Goal: Transaction & Acquisition: Purchase product/service

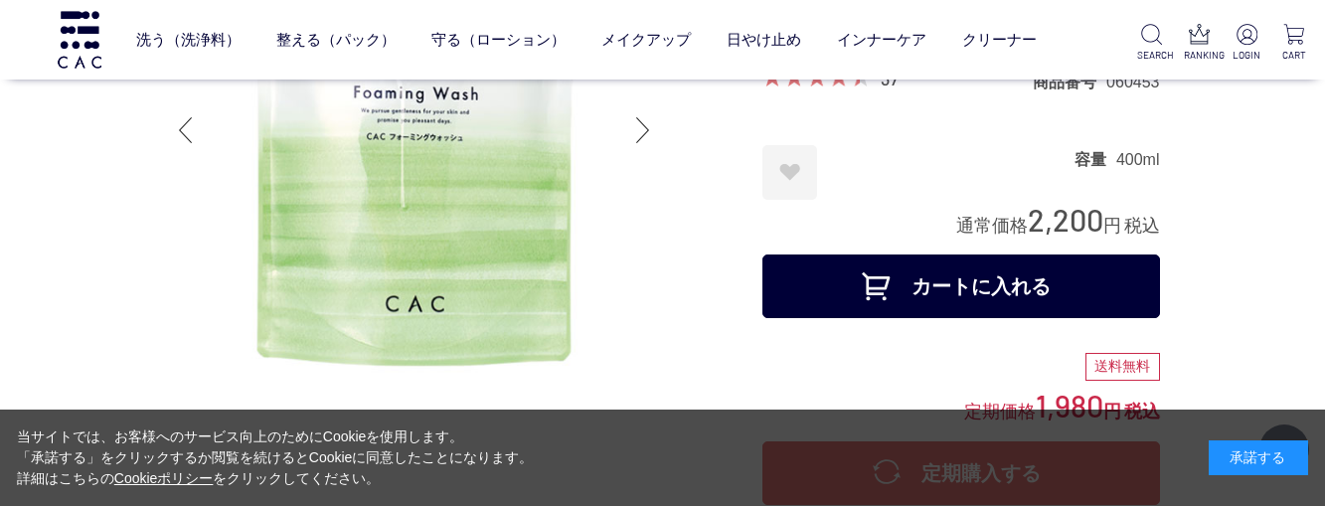
scroll to position [199, 0]
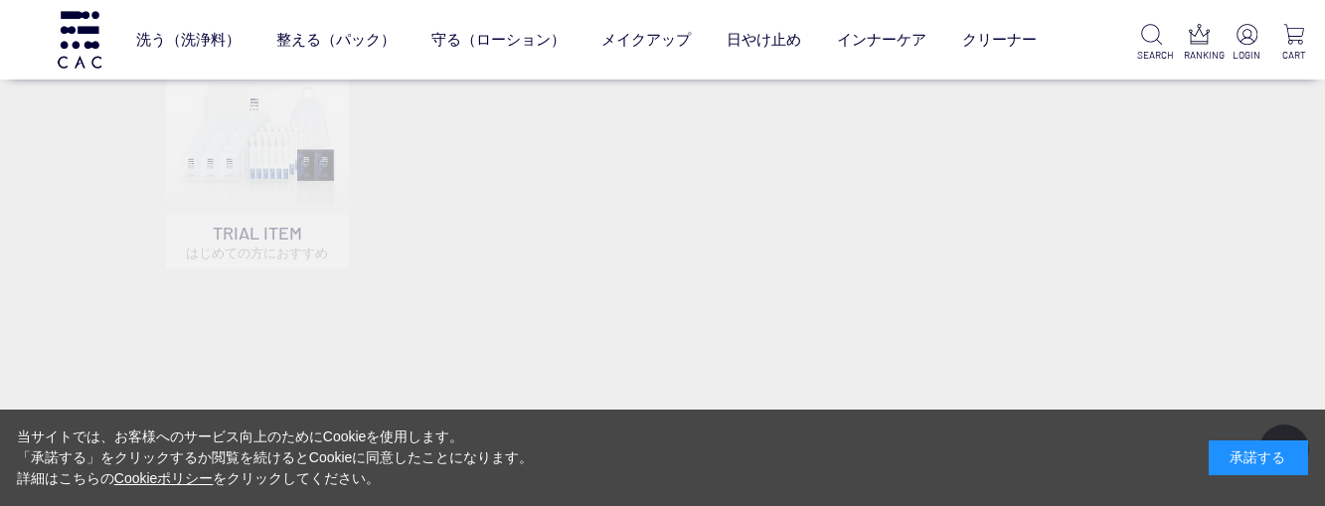
scroll to position [1094, 0]
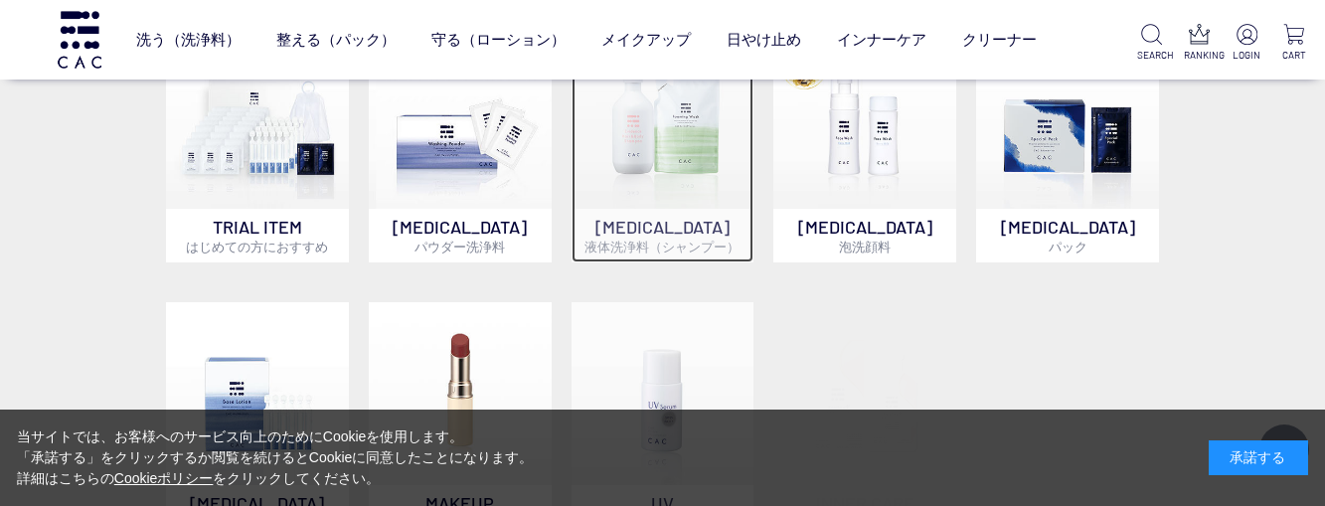
click at [660, 152] on img at bounding box center [663, 117] width 183 height 183
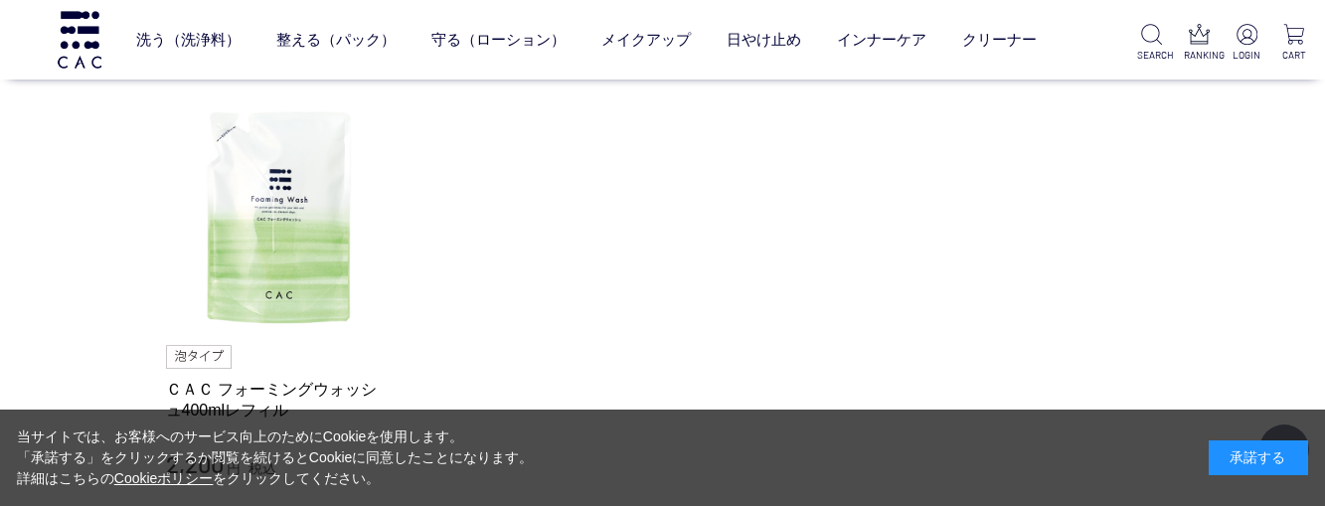
scroll to position [696, 0]
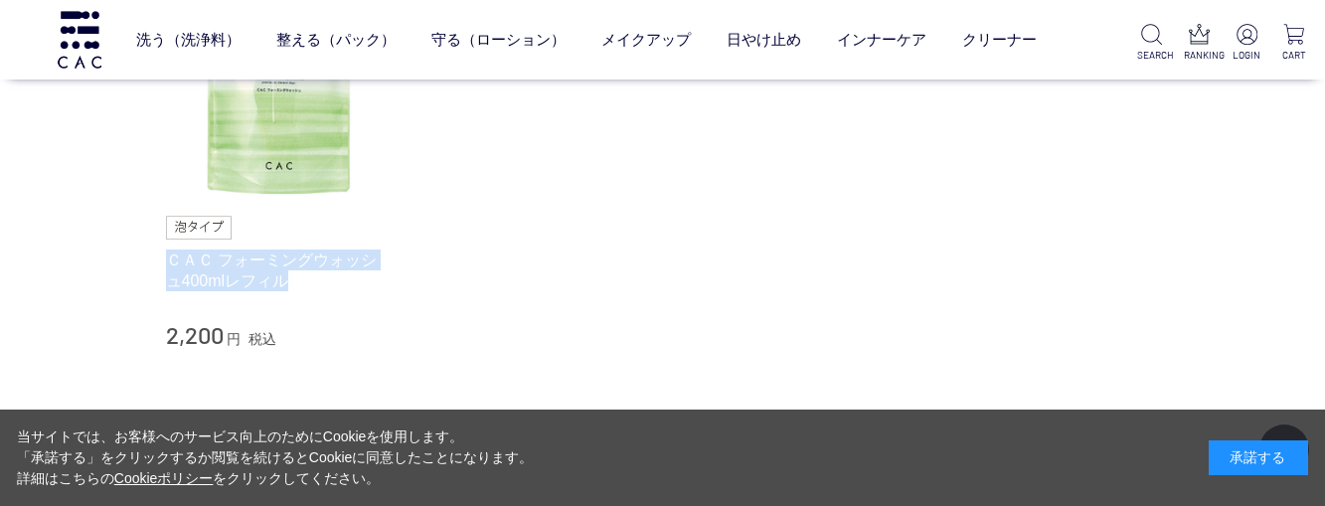
drag, startPoint x: 162, startPoint y: 256, endPoint x: 281, endPoint y: 289, distance: 123.7
